Goal: Information Seeking & Learning: Learn about a topic

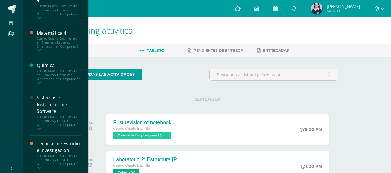
scroll to position [440, 0]
click at [63, 152] on div "Técnicas de Estudio e investigación" at bounding box center [59, 145] width 44 height 13
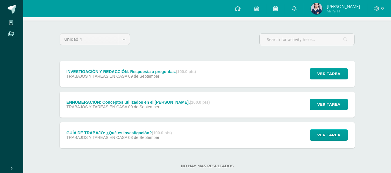
scroll to position [50, 0]
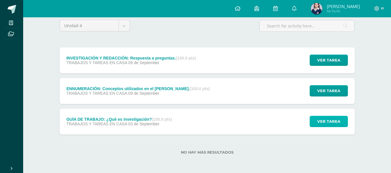
click at [332, 123] on span "Ver tarea" at bounding box center [328, 121] width 23 height 11
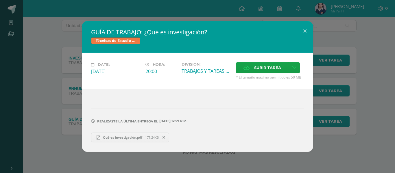
click at [349, 150] on div "GUÍA DE TRABAJO: ¿Qué es investigación? Técnicas de Estudio e investigación Dat…" at bounding box center [197, 86] width 390 height 131
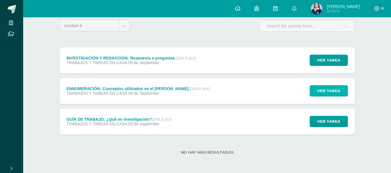
click at [332, 89] on span "Ver tarea" at bounding box center [328, 91] width 23 height 11
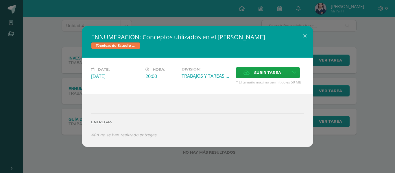
click at [185, 19] on div "ENNUMERACIÓN: Conceptos utilizados en el [PERSON_NAME]. Técnicas de Estudio e i…" at bounding box center [197, 86] width 395 height 173
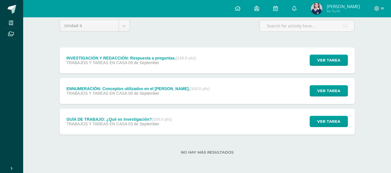
click at [206, 67] on div "INVESTIGACIÓN Y REDACCIÓN: Respuesta a preguntas. (100.0 pts) TRABAJOS Y TAREAS…" at bounding box center [207, 60] width 295 height 26
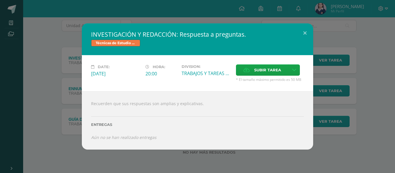
click at [34, 87] on div "INVESTIGACIÓN Y REDACCIÓN: Respuesta a preguntas. Técnicas de Estudio e investi…" at bounding box center [197, 86] width 390 height 126
